Goal: Find specific page/section: Find specific page/section

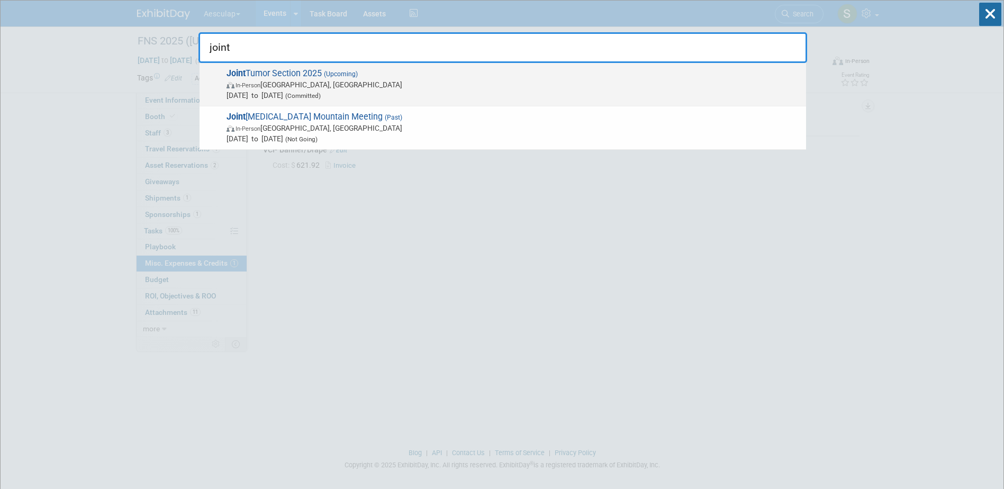
type input "joint"
click at [237, 74] on strong "Joint" at bounding box center [236, 73] width 19 height 10
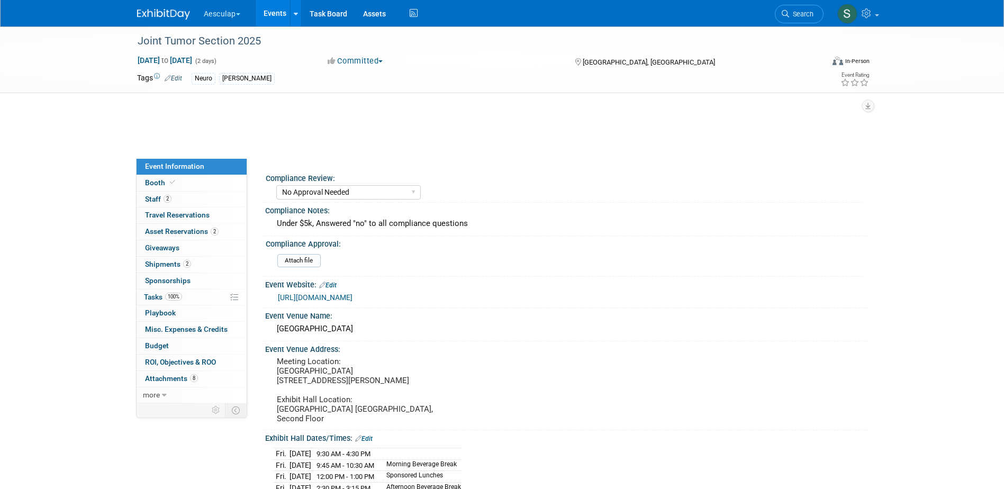
select select "No Approval Needed"
select select "Neuro"
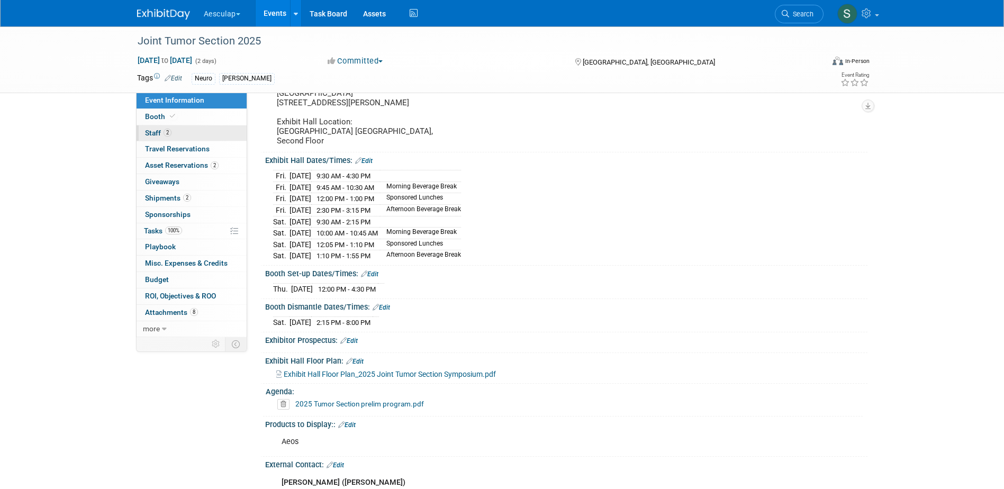
click at [157, 136] on span "Staff 2" at bounding box center [158, 133] width 26 height 8
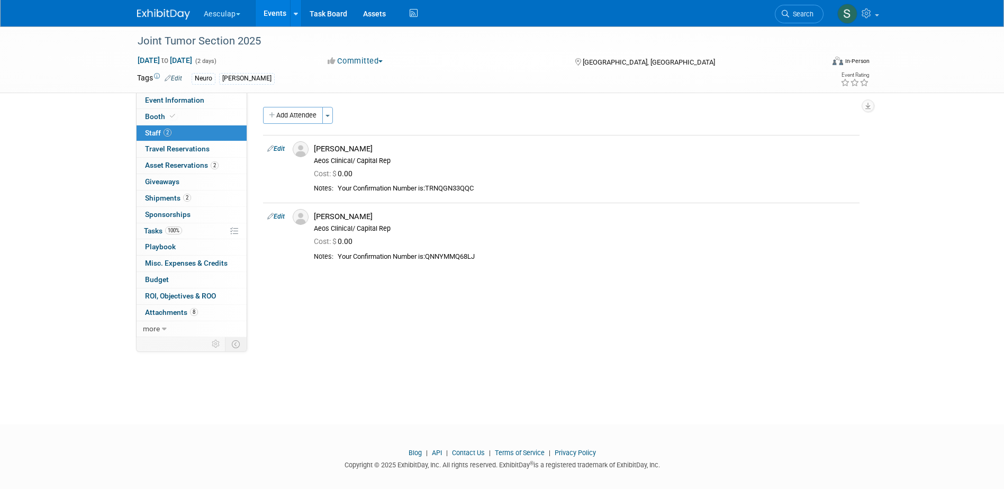
click at [425, 290] on div "Compliance Review: Needs to be submitted to Compliance In Review with Complianc…" at bounding box center [557, 215] width 620 height 245
click at [524, 228] on div "Aeos Clinical/ Capital Rep" at bounding box center [585, 228] width 542 height 8
click at [172, 98] on span "Event Information" at bounding box center [174, 100] width 59 height 8
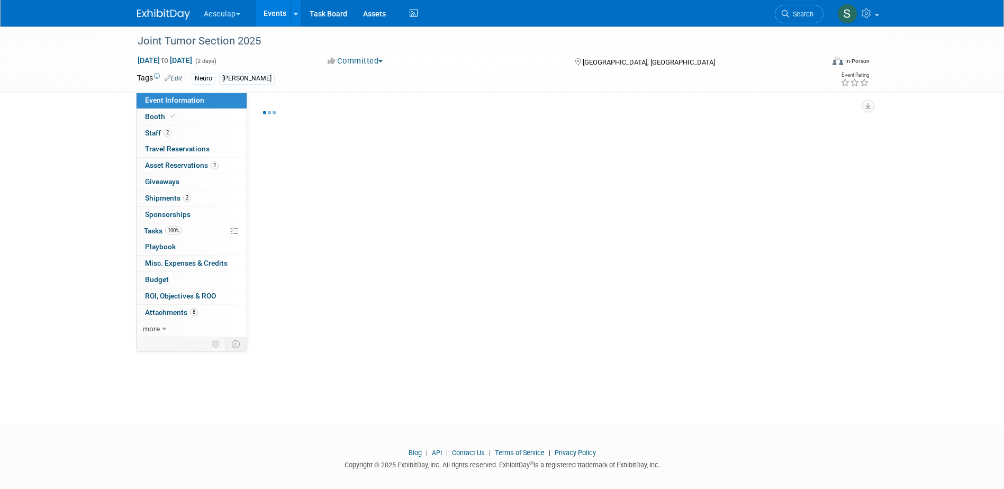
select select "No Approval Needed"
select select "Neuro"
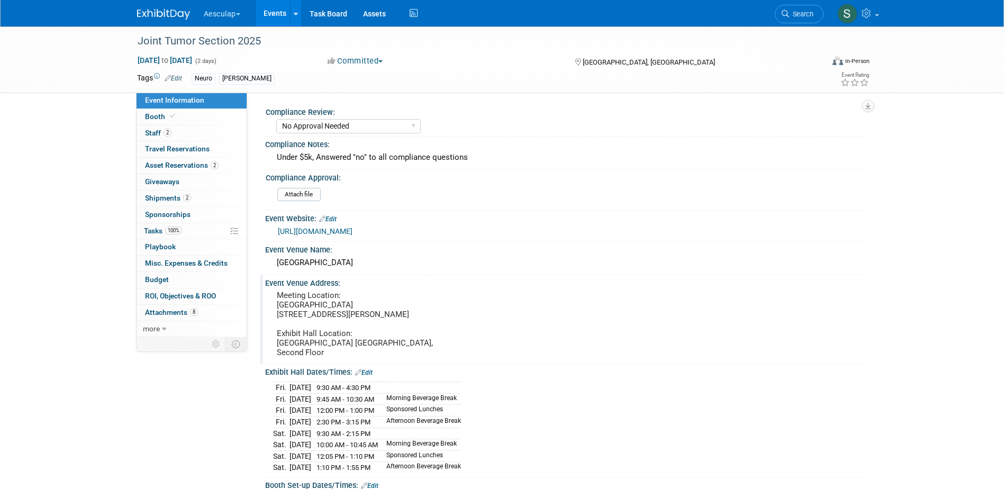
scroll to position [53, 0]
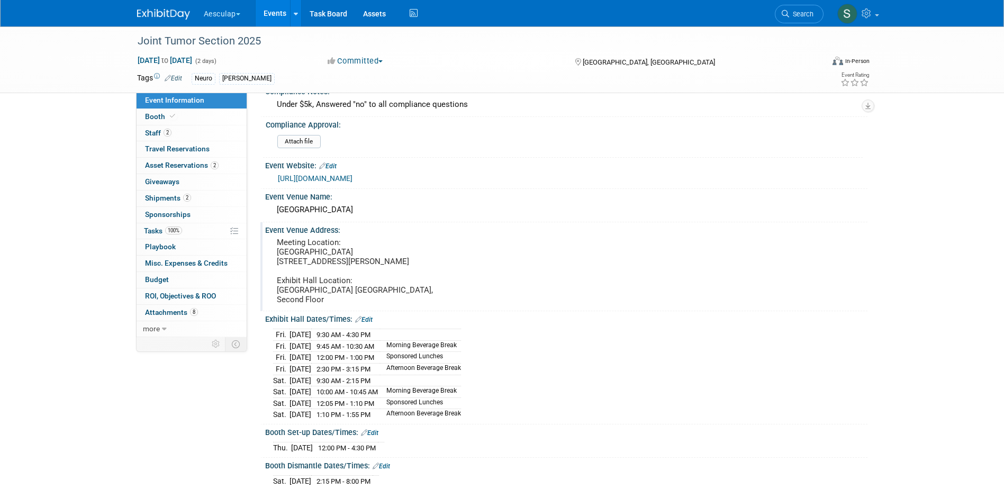
click at [464, 297] on pre "Meeting Location: Los Angeles Convention Center 1201 S Figueroa St Los Angeles,…" at bounding box center [391, 271] width 228 height 67
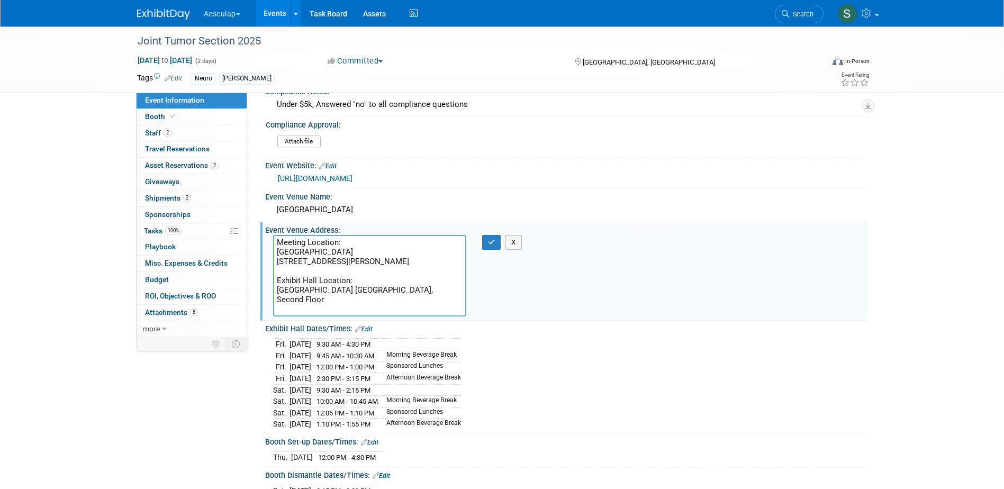
click at [446, 300] on textarea "Meeting Location: Los Angeles Convention Center 1201 S Figueroa St Los Angeles,…" at bounding box center [369, 276] width 193 height 82
click at [462, 297] on textarea "Meeting Location: Los Angeles Convention Center 1201 S Figueroa St Los Angeles,…" at bounding box center [369, 276] width 193 height 82
click at [491, 241] on icon "button" at bounding box center [491, 242] width 7 height 7
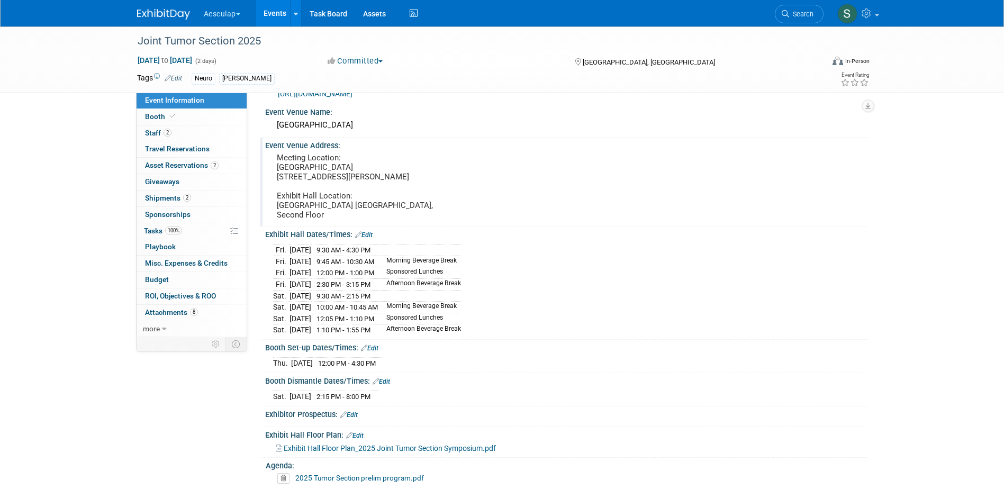
scroll to position [265, 0]
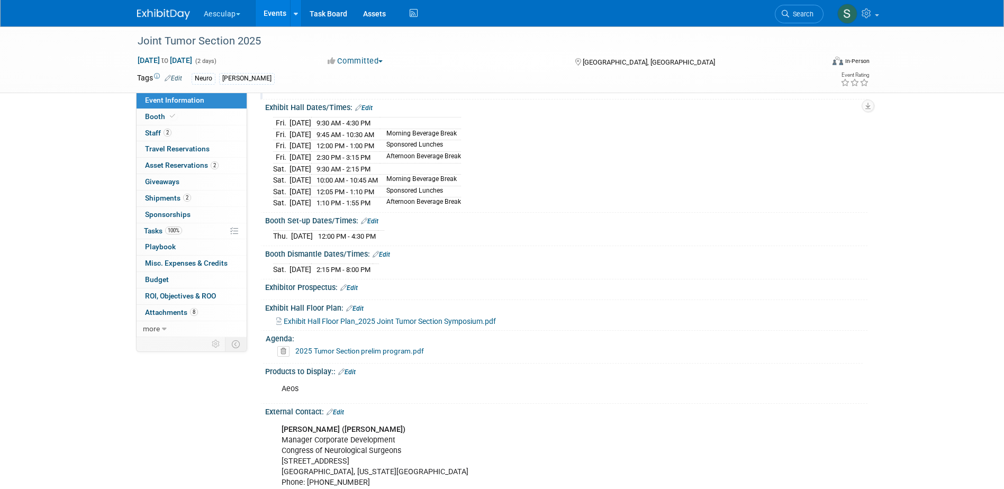
click at [375, 326] on span "Exhibit Hall Floor Plan_2025 Joint Tumor Section Symposium.pdf" at bounding box center [390, 321] width 212 height 8
